Goal: Find specific page/section: Find specific page/section

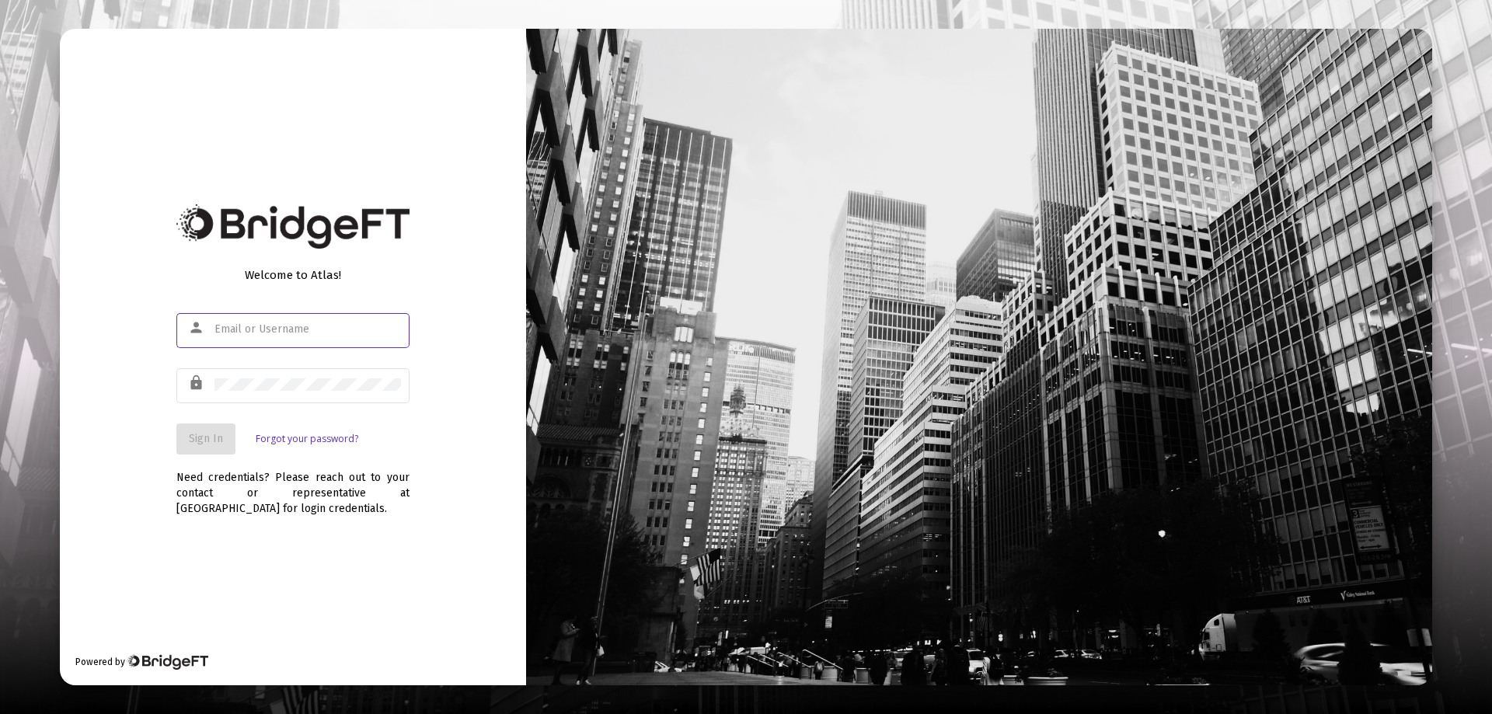
type input "[EMAIL_ADDRESS][DOMAIN_NAME]"
click at [197, 438] on span "Sign In" at bounding box center [206, 438] width 34 height 13
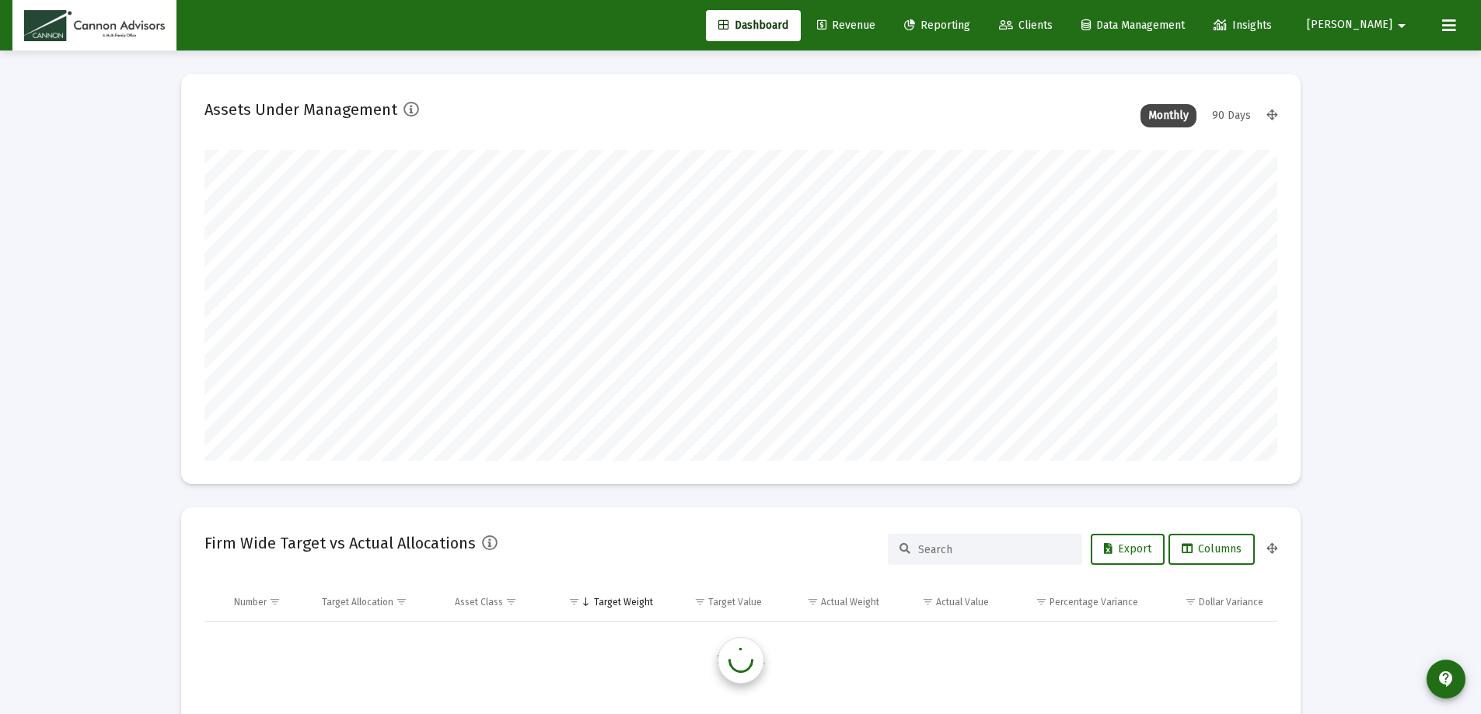
scroll to position [311, 1073]
type input "[DATE]"
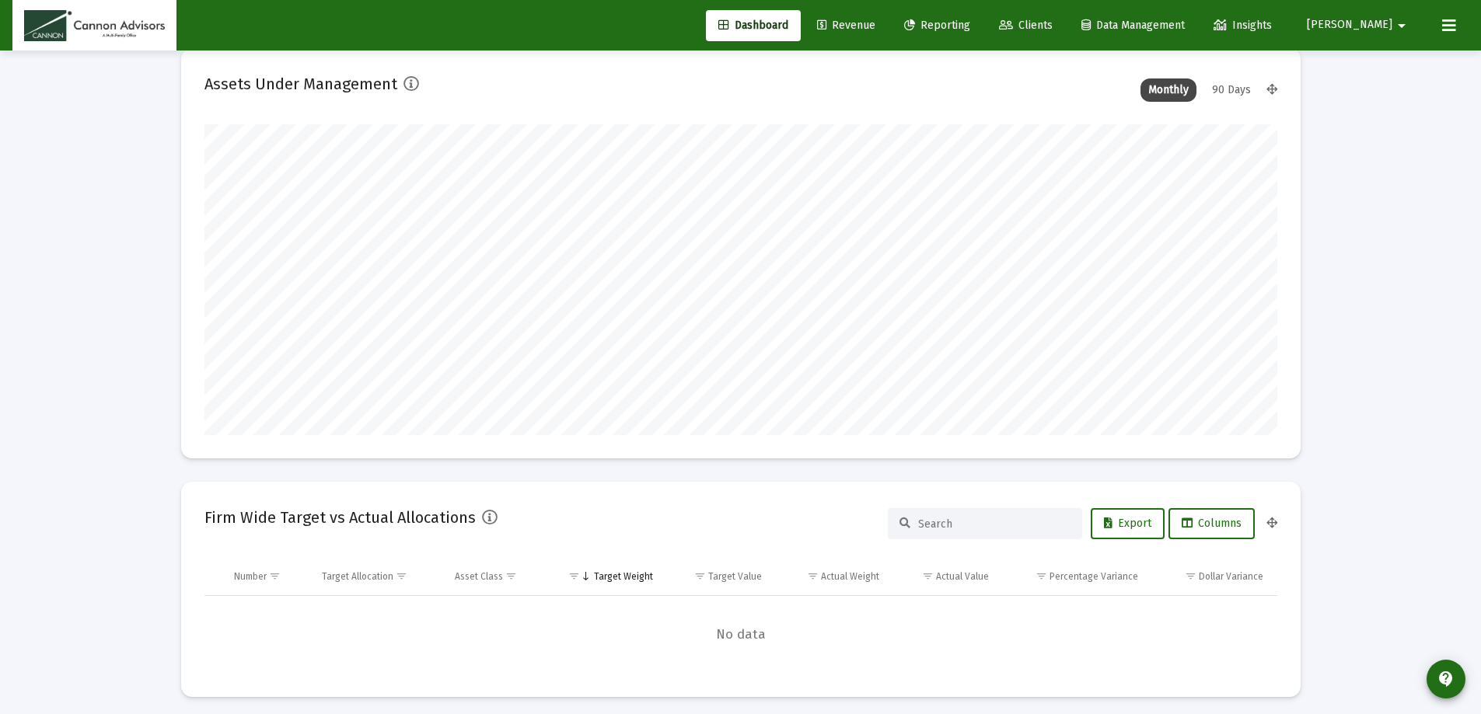
scroll to position [0, 0]
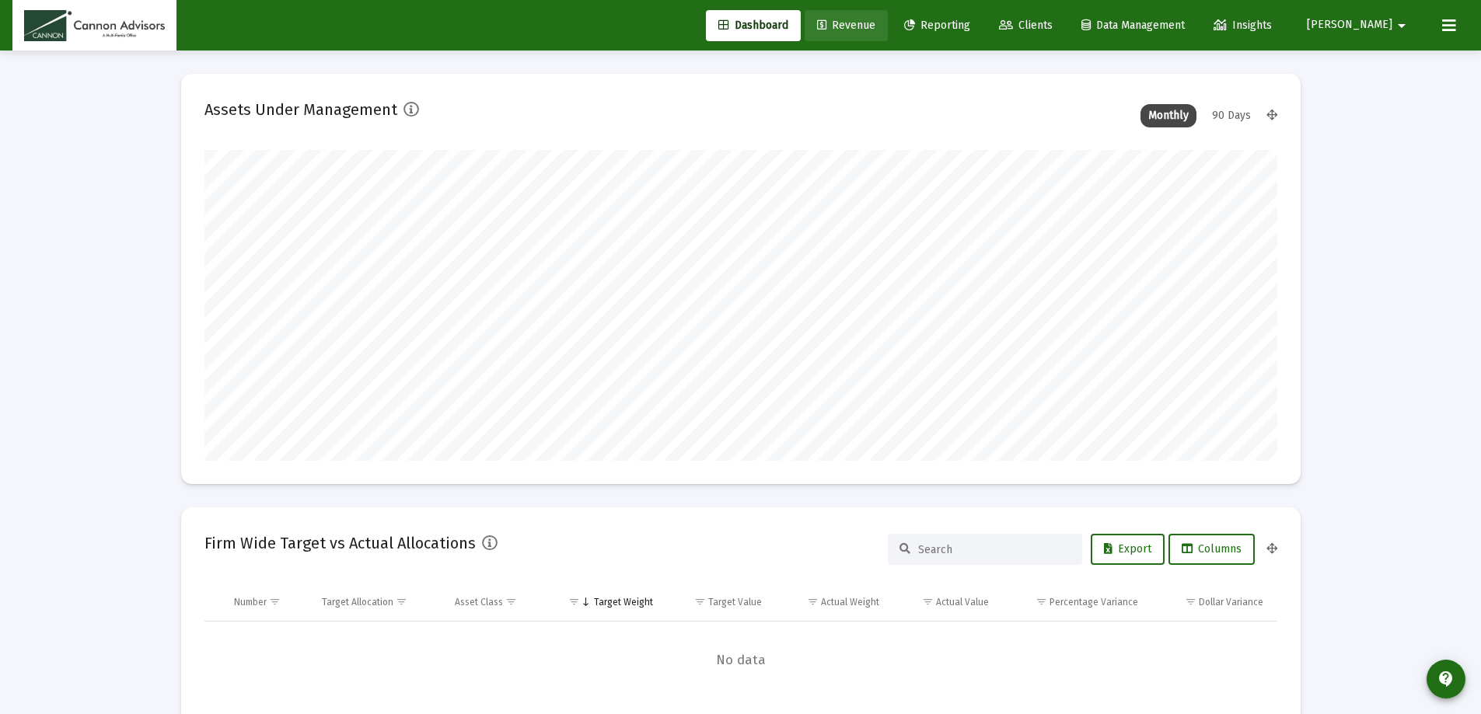
click at [871, 29] on span "Revenue" at bounding box center [846, 25] width 58 height 13
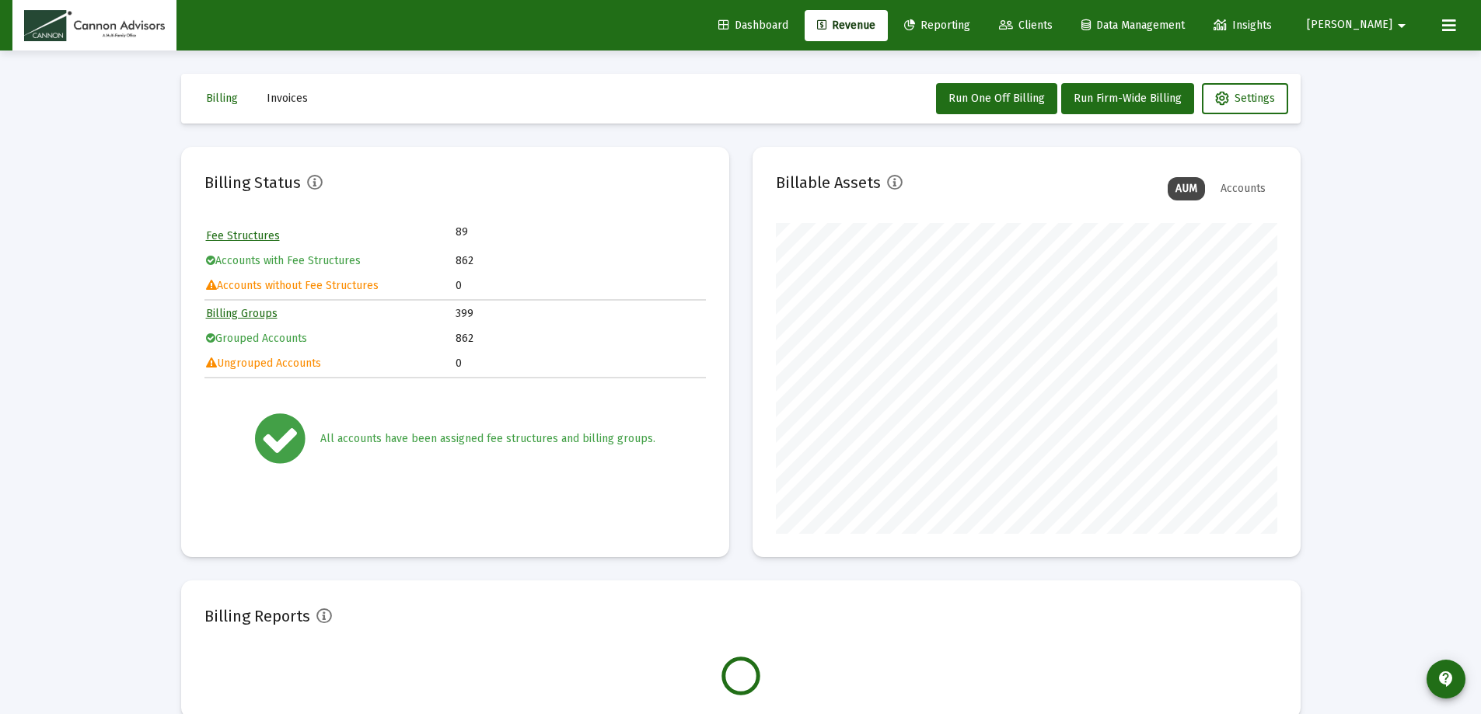
scroll to position [311, 501]
